Goal: Complete application form: Complete application form

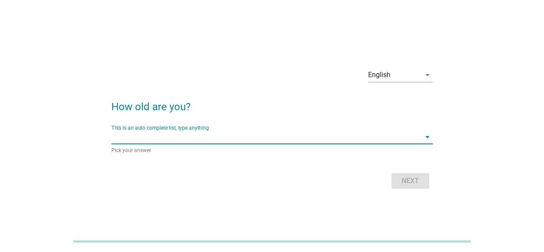
click at [218, 135] on input "This is an auto complete list, type anything" at bounding box center [265, 137] width 309 height 14
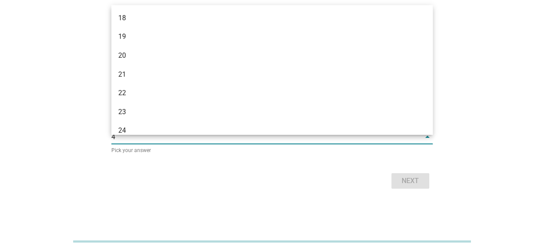
type input "41"
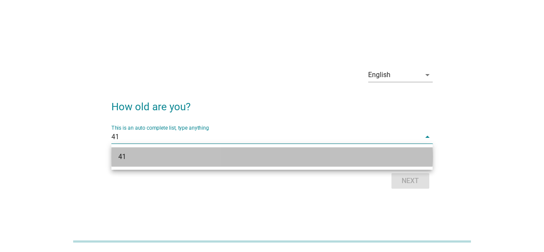
click at [275, 163] on div "41" at bounding box center [271, 156] width 321 height 19
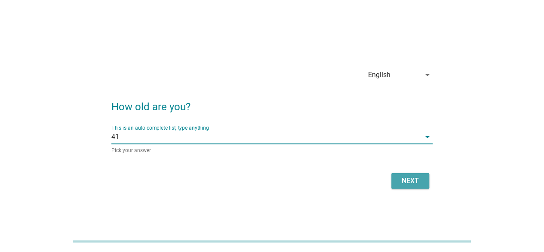
click at [401, 181] on div "Next" at bounding box center [410, 181] width 24 height 10
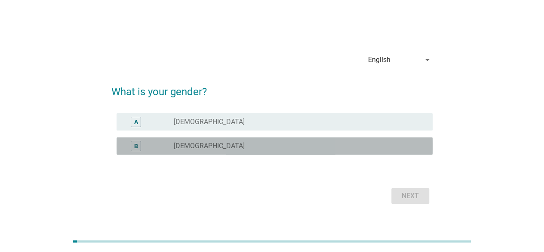
click at [242, 145] on div "radio_button_unchecked [DEMOGRAPHIC_DATA]" at bounding box center [296, 146] width 245 height 9
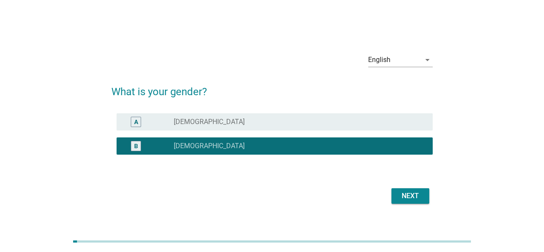
click at [422, 197] on div "Next" at bounding box center [410, 196] width 24 height 10
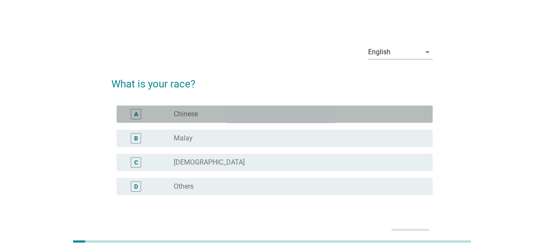
click at [347, 117] on div "radio_button_unchecked Chinese" at bounding box center [296, 114] width 245 height 9
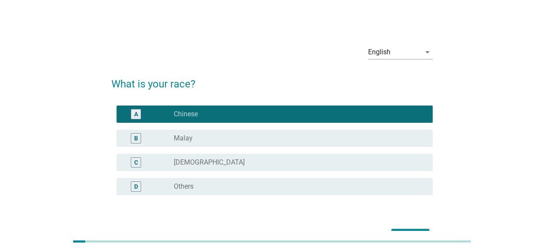
scroll to position [53, 0]
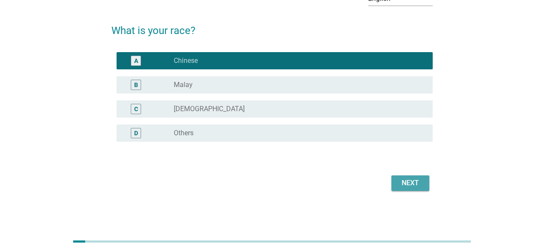
click at [401, 184] on div "Next" at bounding box center [410, 183] width 24 height 10
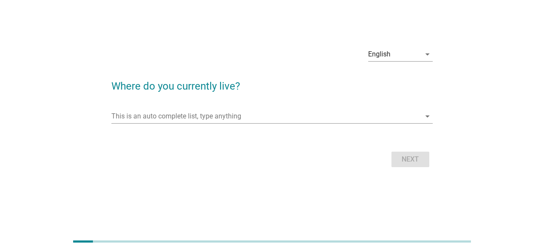
scroll to position [0, 0]
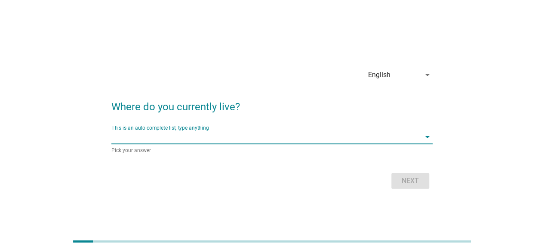
click at [269, 140] on input "This is an auto complete list, type anything" at bounding box center [265, 137] width 309 height 14
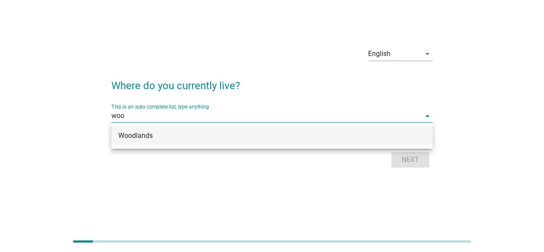
type input "wood"
click at [226, 133] on div "Woodlands" at bounding box center [259, 135] width 282 height 10
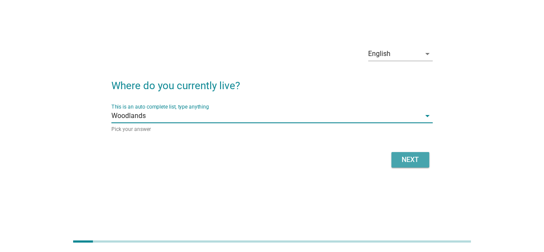
click at [412, 155] on div "Next" at bounding box center [410, 159] width 24 height 10
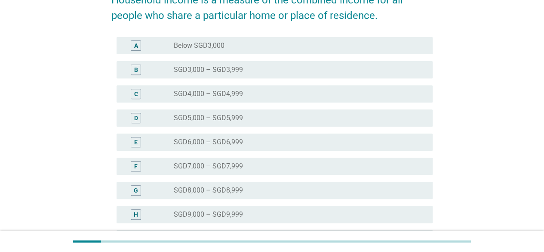
scroll to position [131, 0]
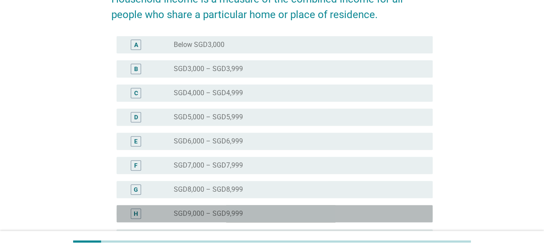
click at [336, 215] on div "radio_button_unchecked SGD9,000 – SGD9,999" at bounding box center [296, 213] width 245 height 9
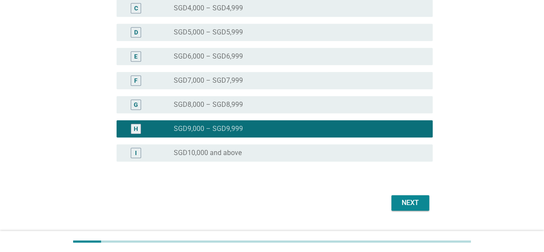
scroll to position [236, 0]
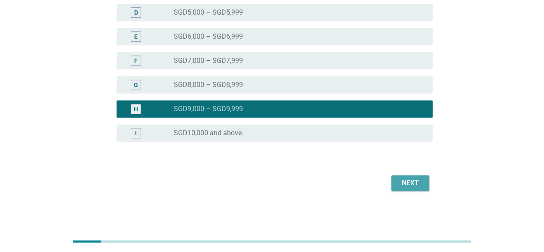
click at [411, 179] on div "Next" at bounding box center [410, 183] width 24 height 10
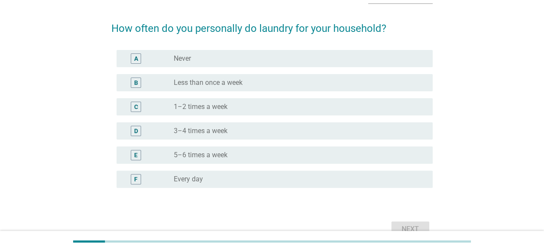
scroll to position [58, 0]
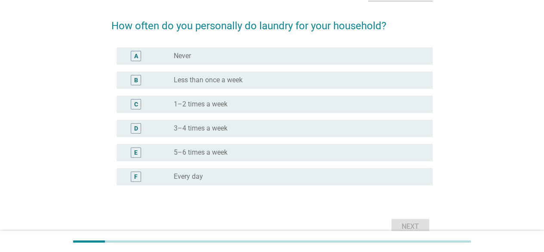
click at [328, 97] on div "C radio_button_unchecked 1–2 times a week" at bounding box center [275, 104] width 316 height 17
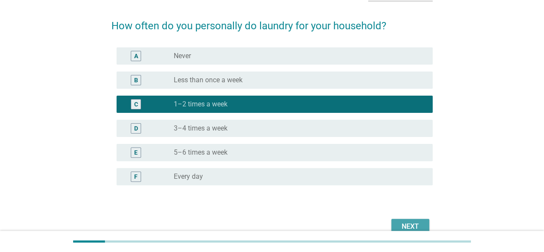
click at [408, 220] on button "Next" at bounding box center [411, 226] width 38 height 15
